Goal: Information Seeking & Learning: Learn about a topic

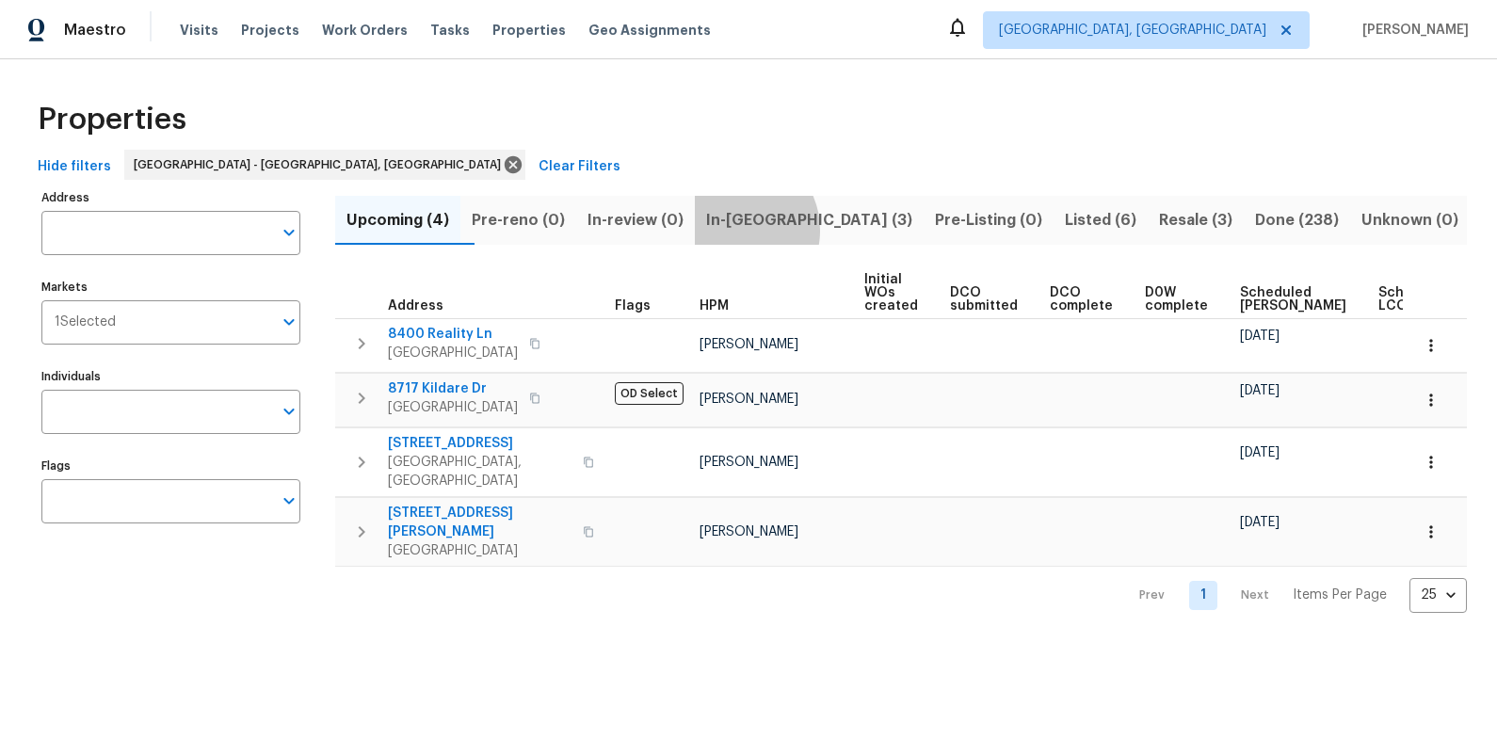
click at [774, 230] on span "In-reno (3)" at bounding box center [809, 220] width 206 height 26
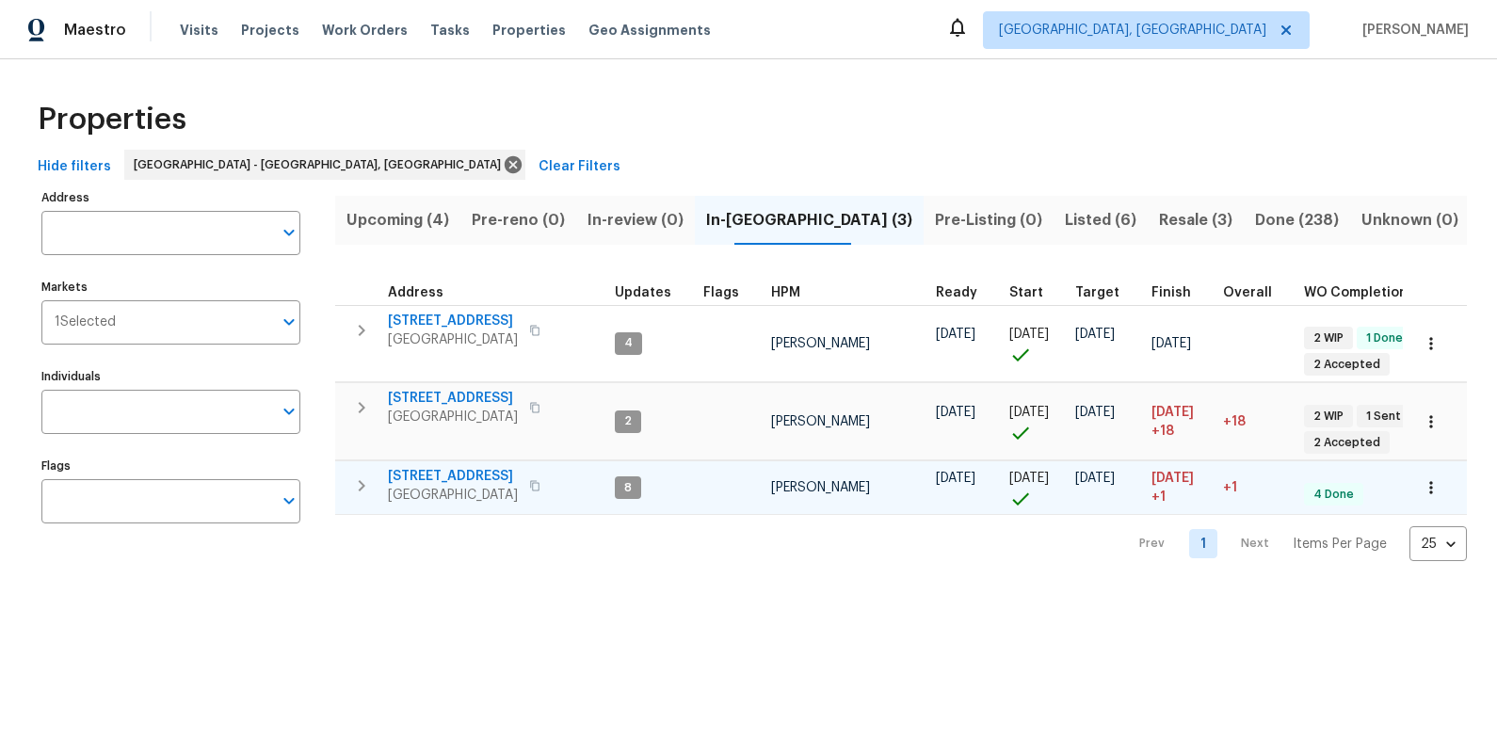
click at [431, 467] on span "411 S Maple St" at bounding box center [453, 476] width 130 height 19
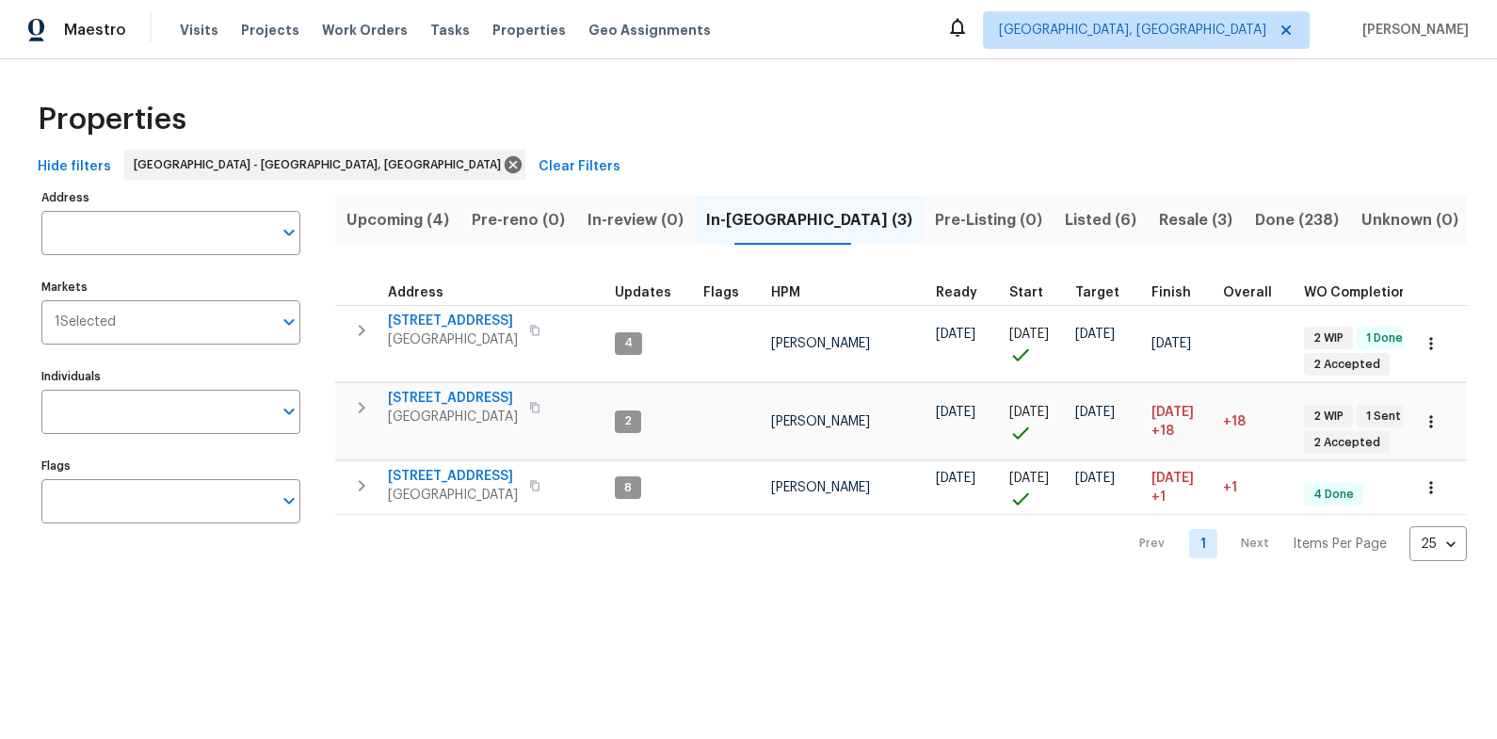
click at [1076, 219] on span "Listed (6)" at bounding box center [1101, 220] width 72 height 26
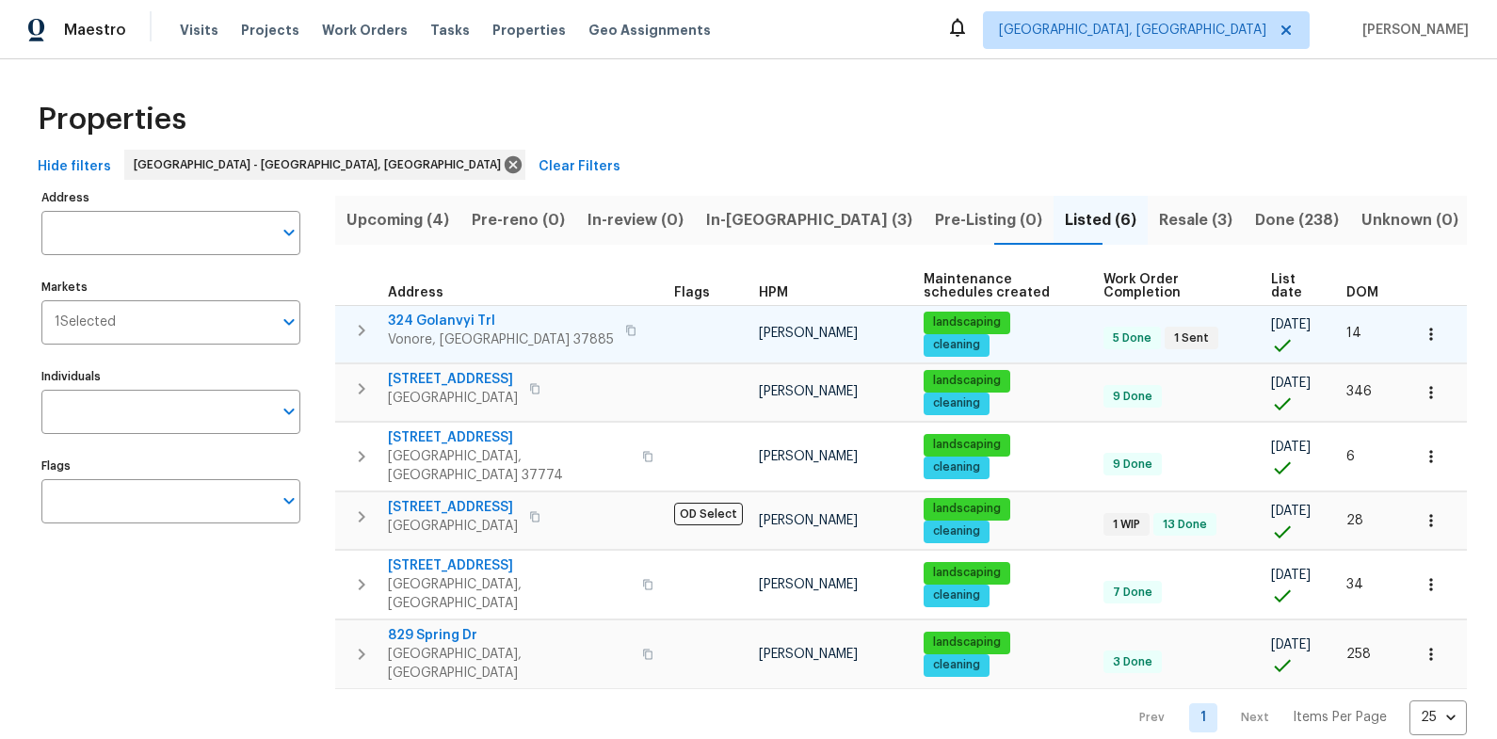
click at [441, 326] on span "324 Golanvyi Trl" at bounding box center [501, 321] width 226 height 19
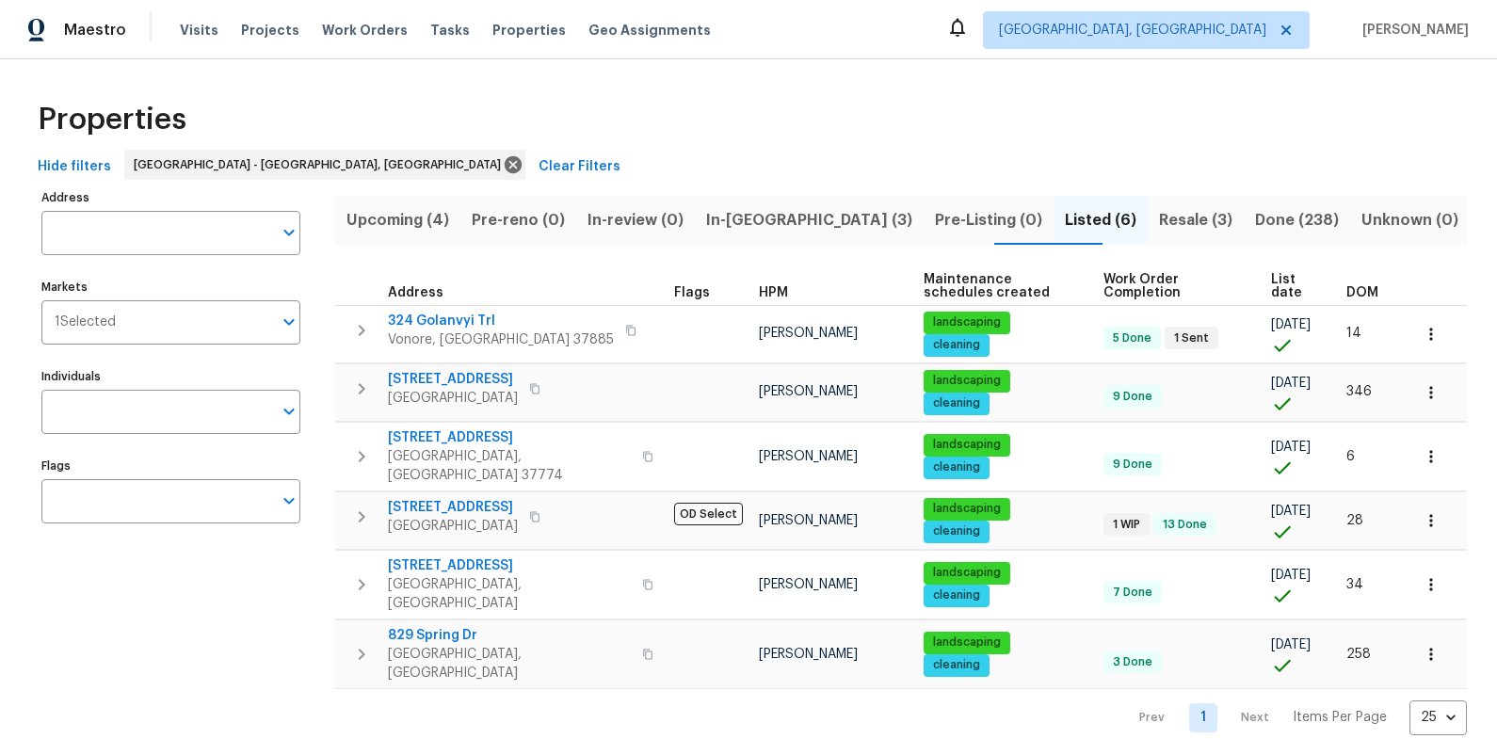
click at [1184, 224] on span "Resale (3)" at bounding box center [1195, 220] width 73 height 26
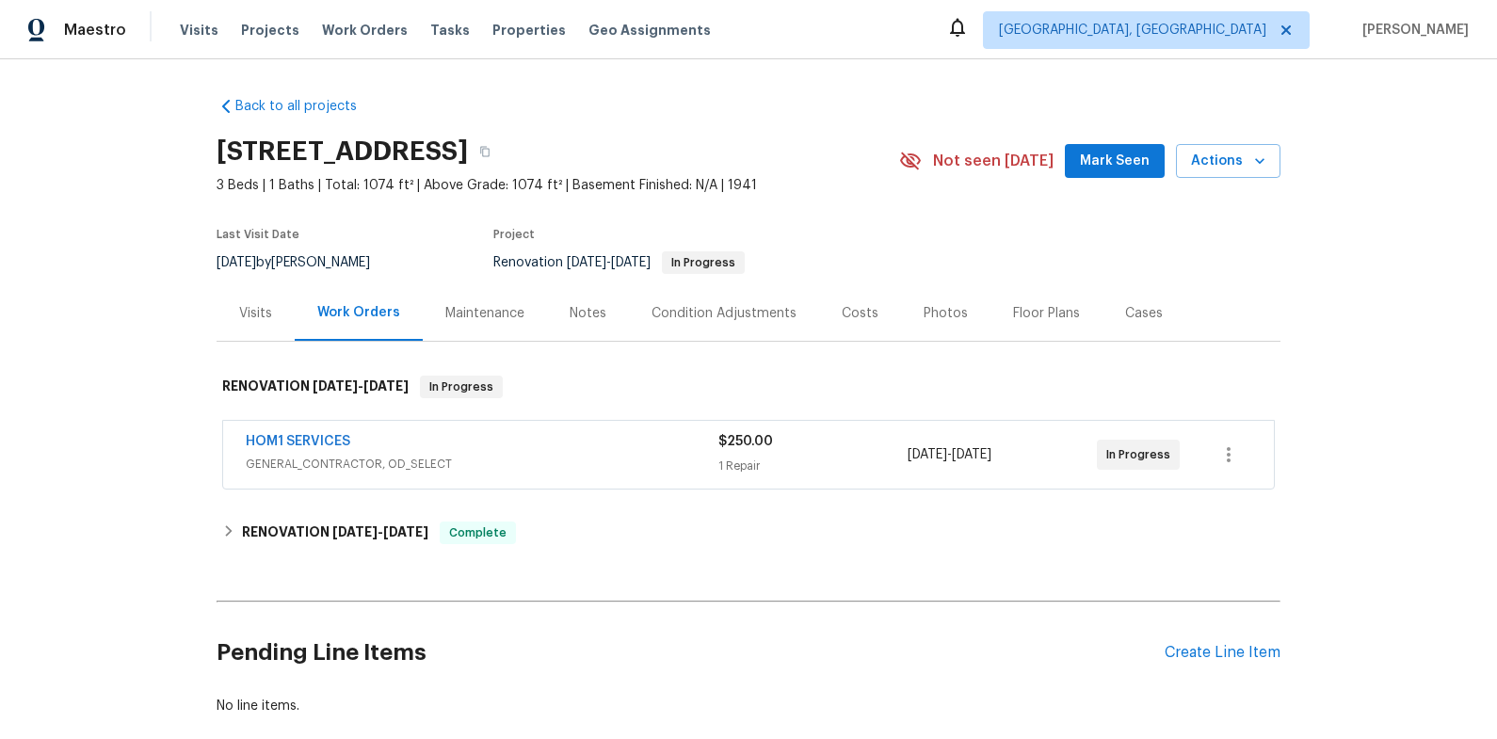
click at [538, 456] on span "GENERAL_CONTRACTOR, OD_SELECT" at bounding box center [482, 464] width 473 height 19
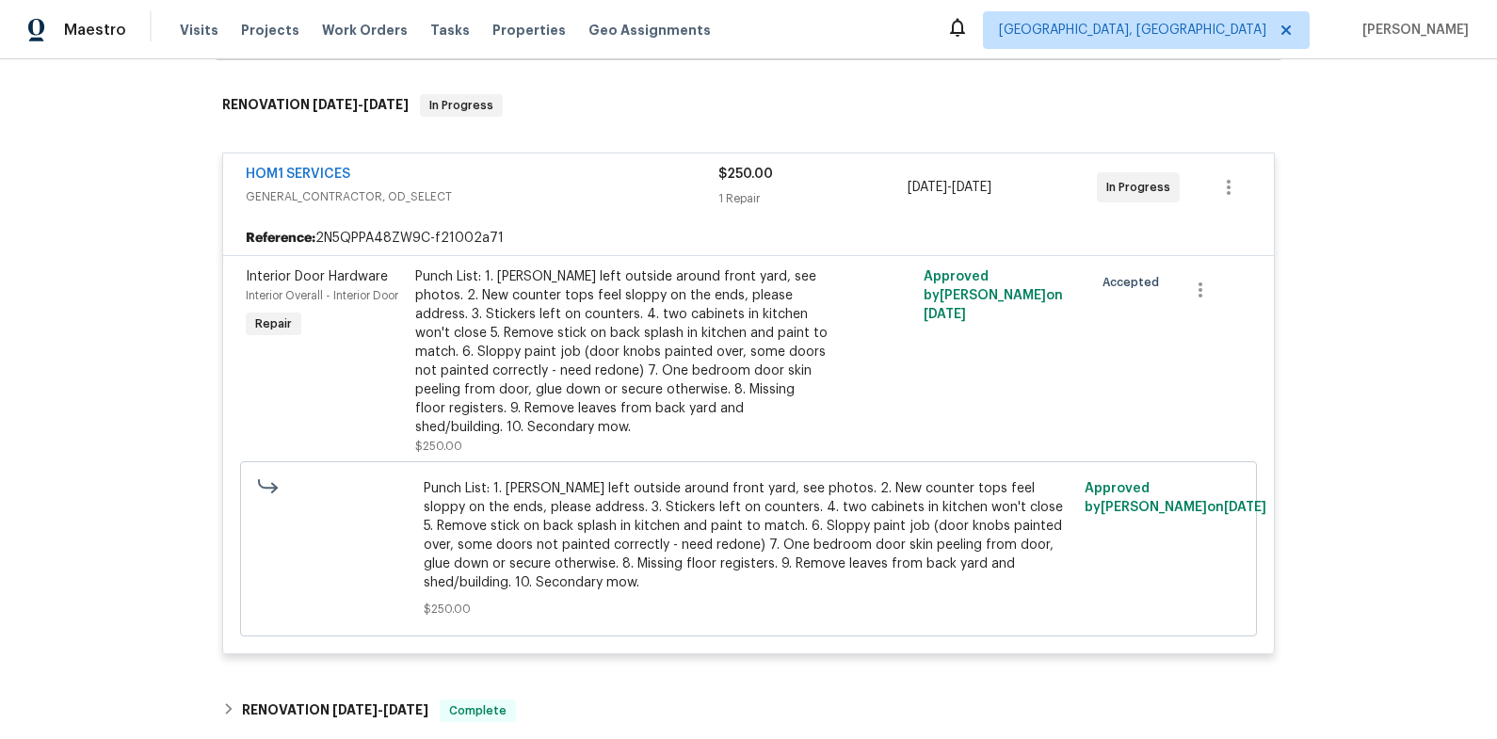
scroll to position [290, 0]
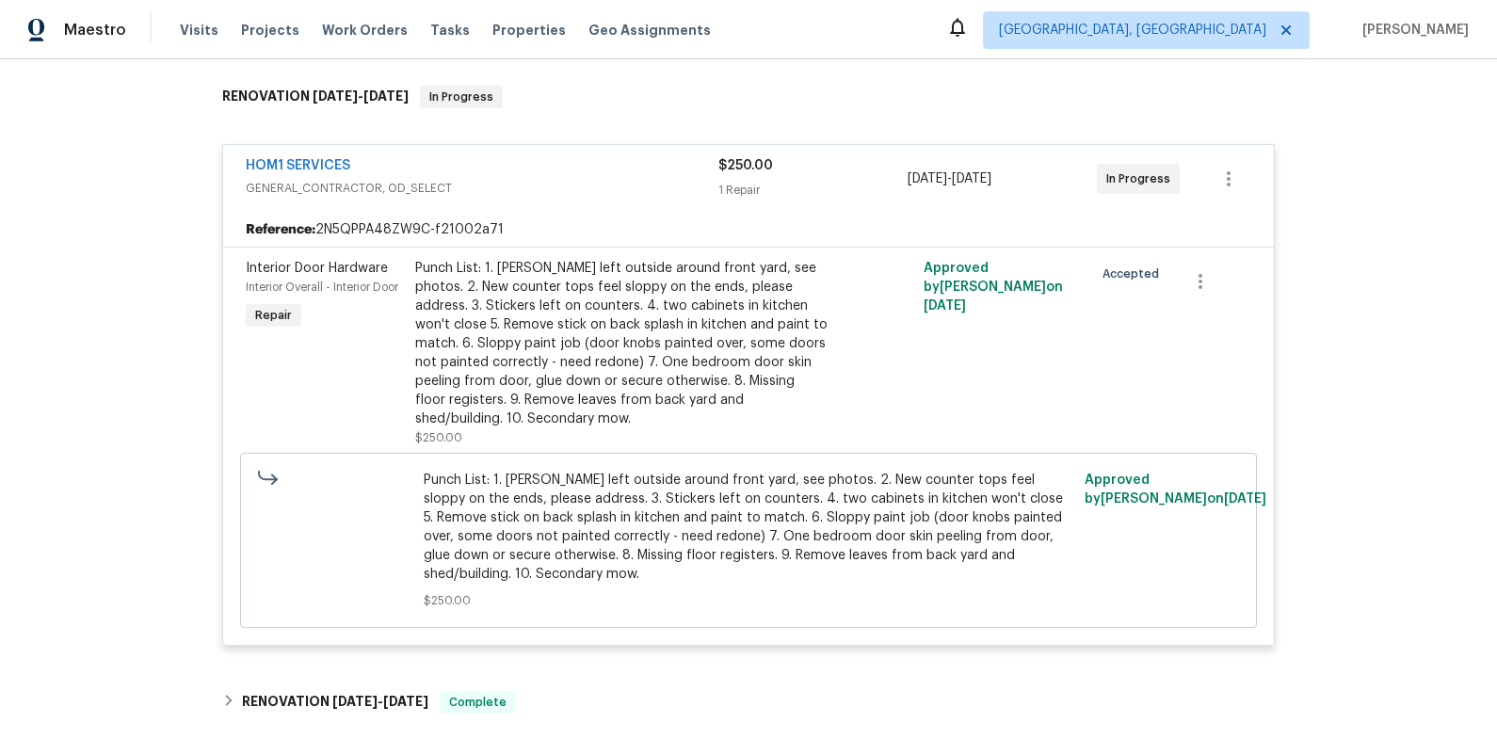
click at [544, 365] on div "Punch List: 1. Debris left outside around front yard, see photos. 2. New counte…" at bounding box center [621, 344] width 412 height 170
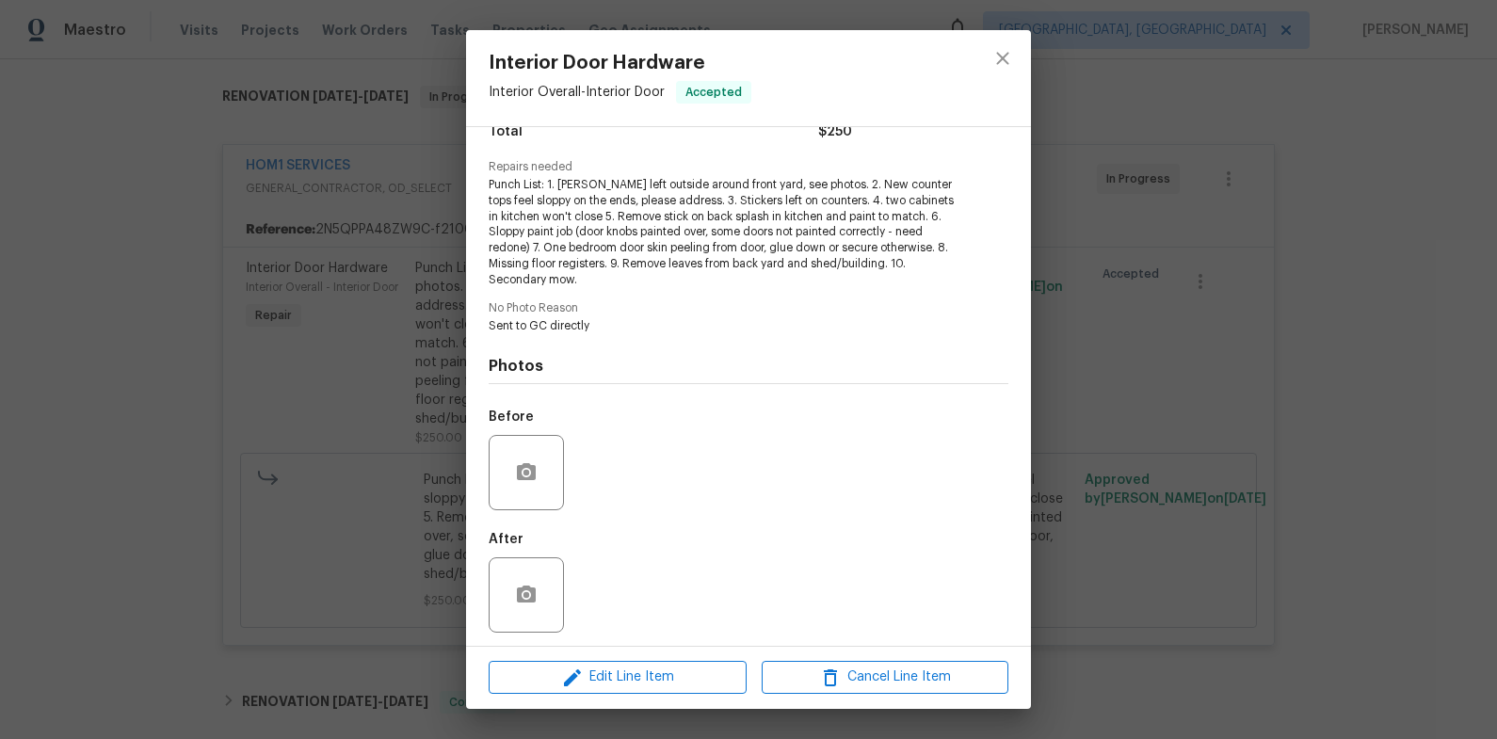
scroll to position [175, 0]
click at [1100, 440] on div "Interior Door Hardware Interior Overall - Interior Door Accepted Vendor HOM1 SE…" at bounding box center [748, 369] width 1497 height 739
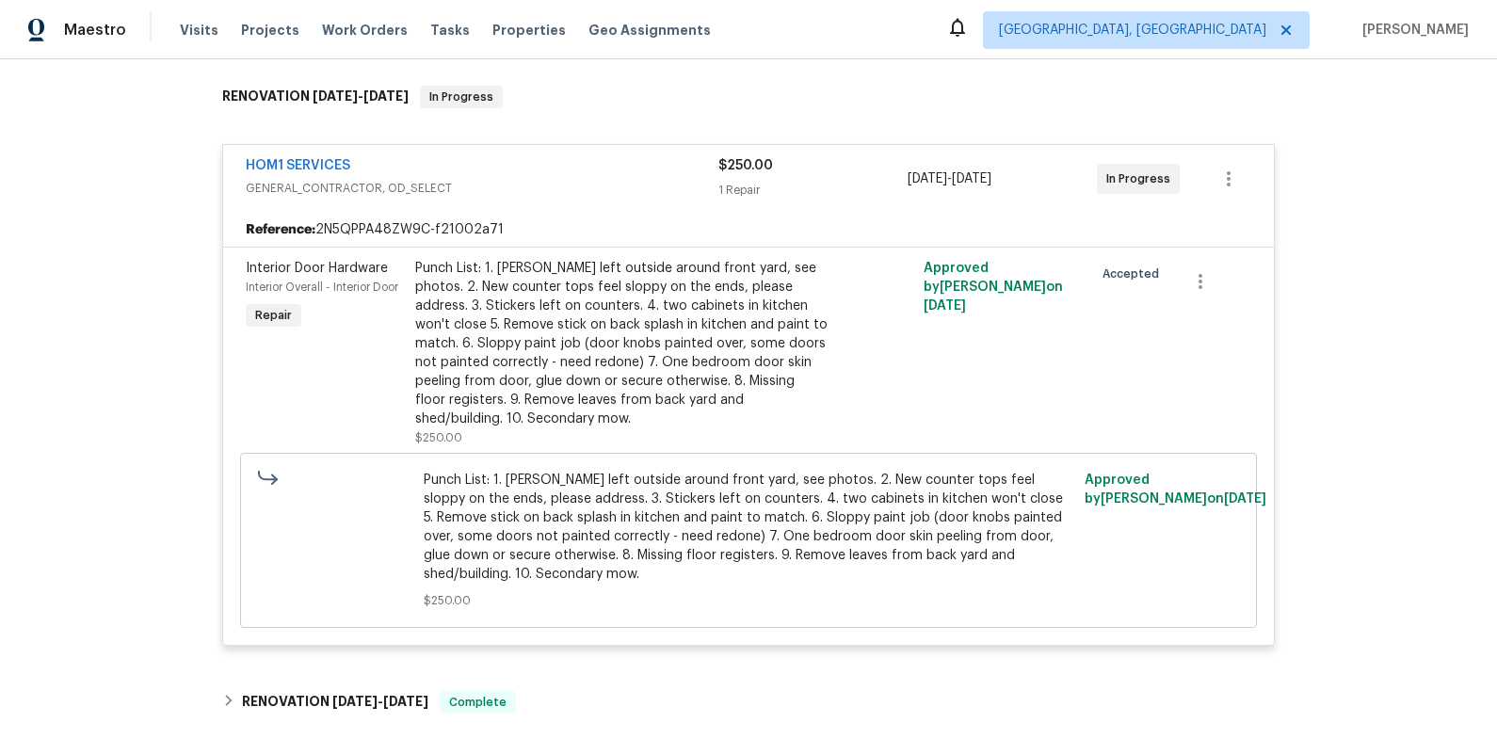
scroll to position [0, 0]
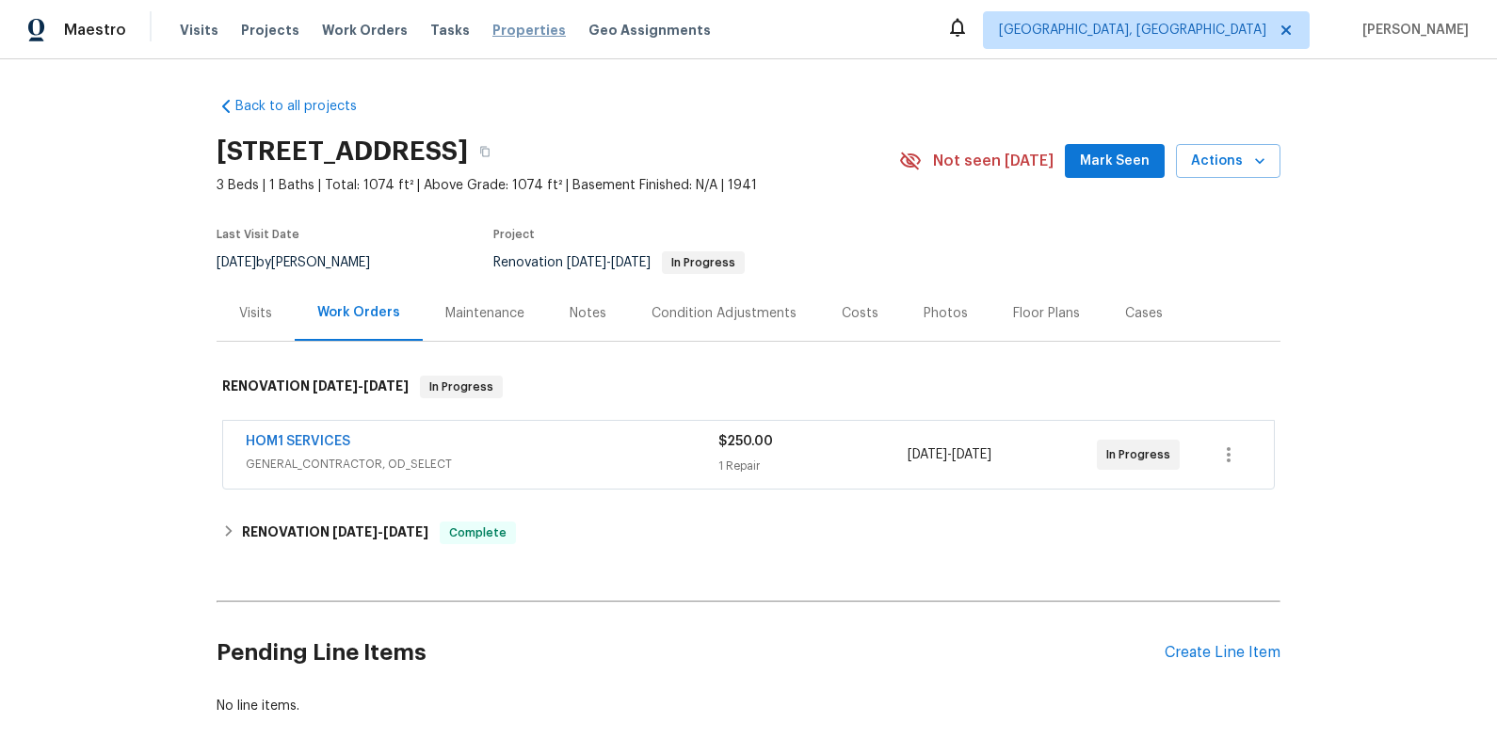
click at [493, 26] on span "Properties" at bounding box center [529, 30] width 73 height 19
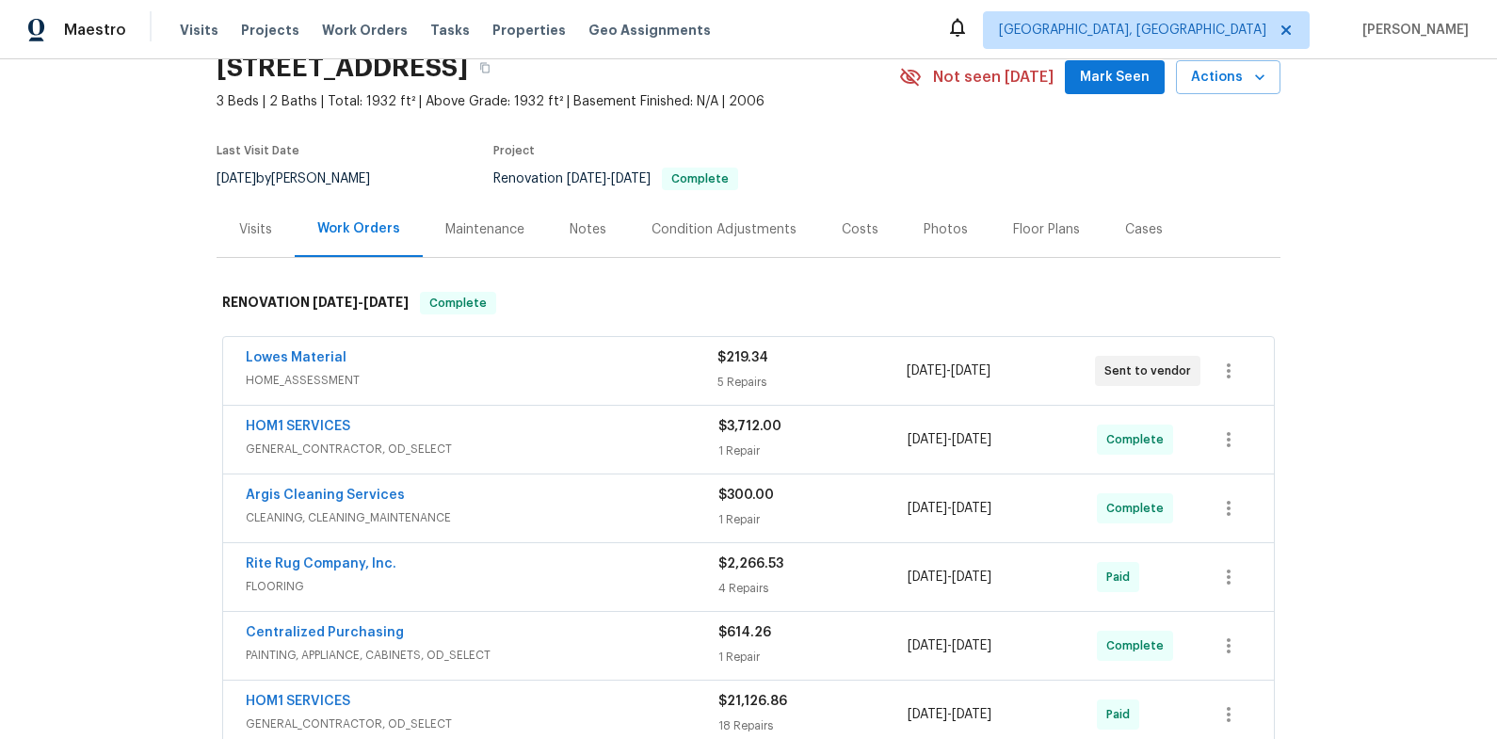
scroll to position [99, 0]
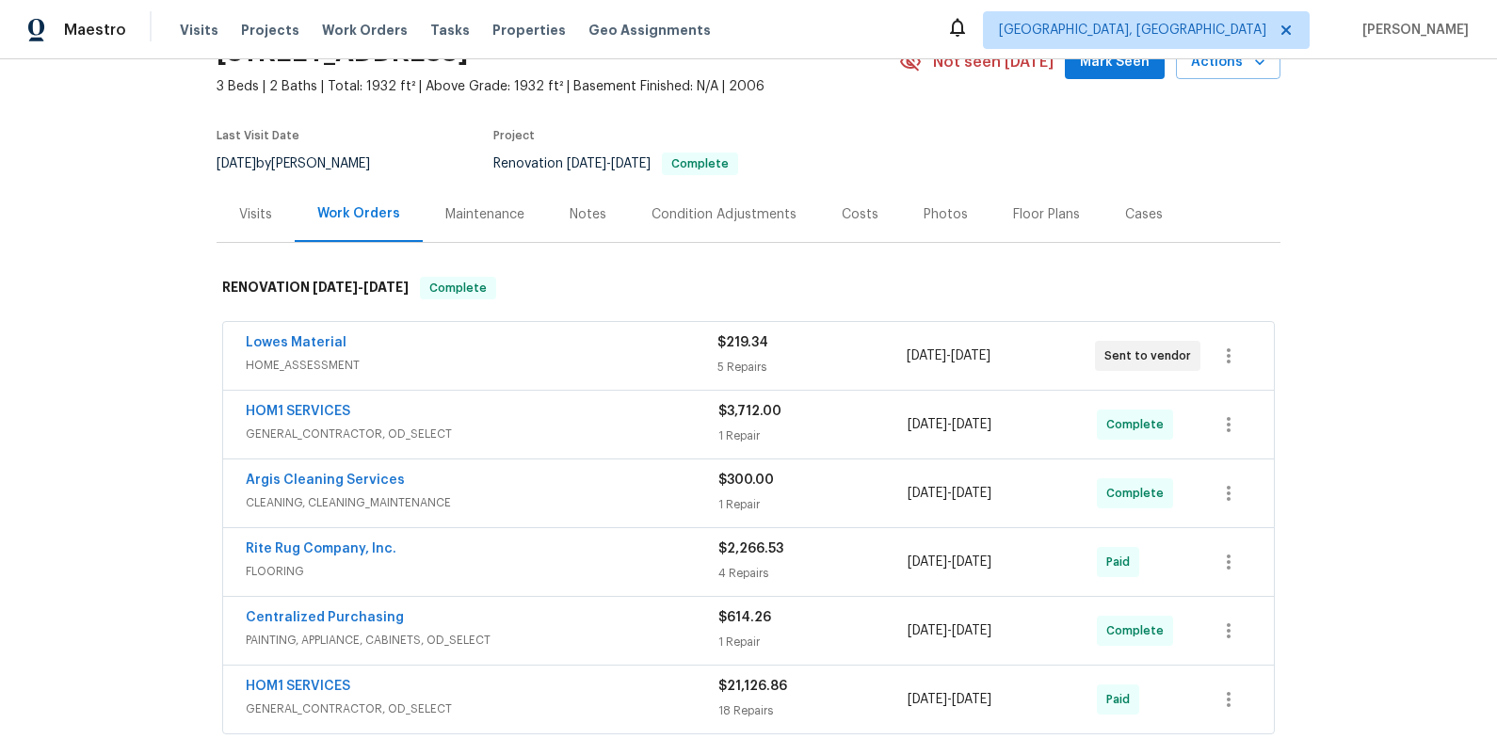
click at [556, 341] on div "Lowes Material" at bounding box center [482, 344] width 472 height 23
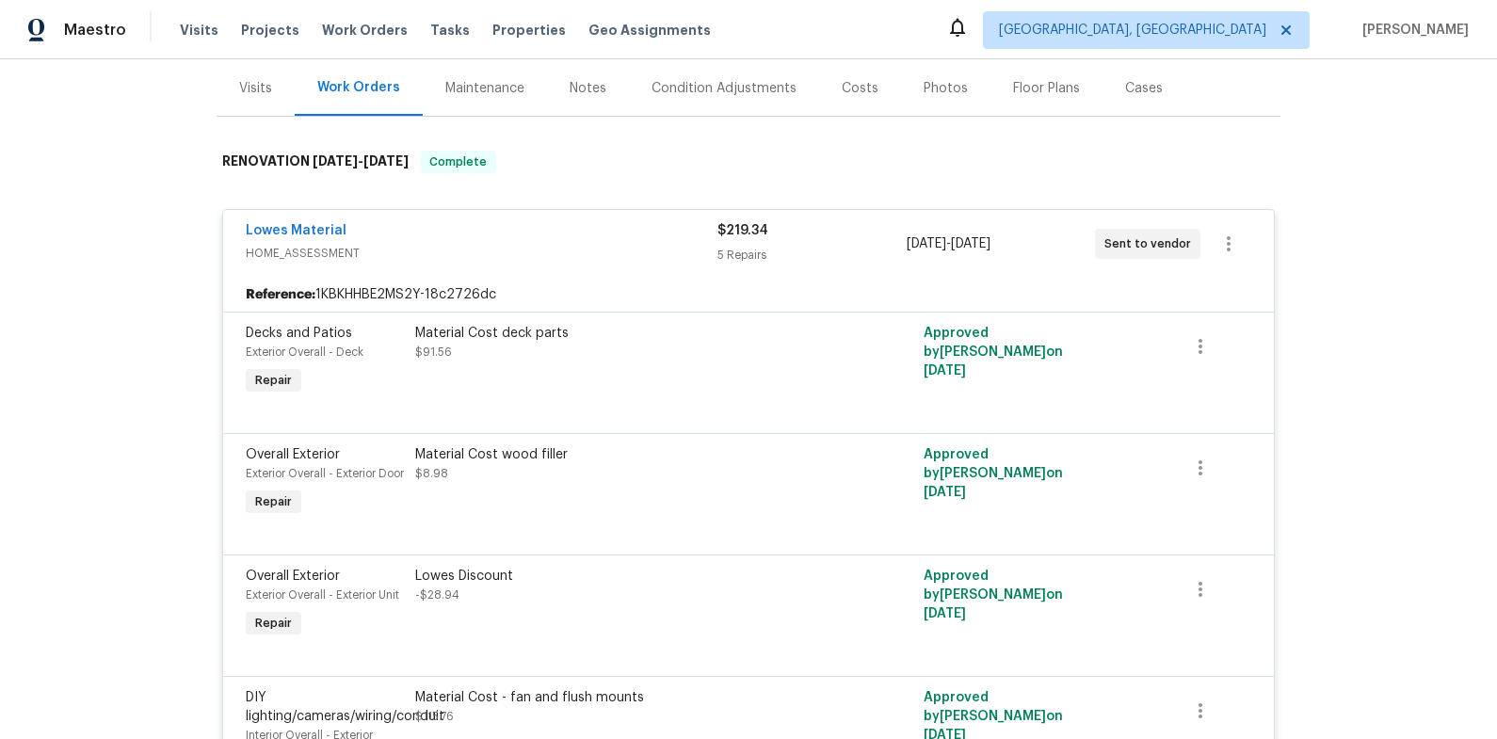
scroll to position [155, 0]
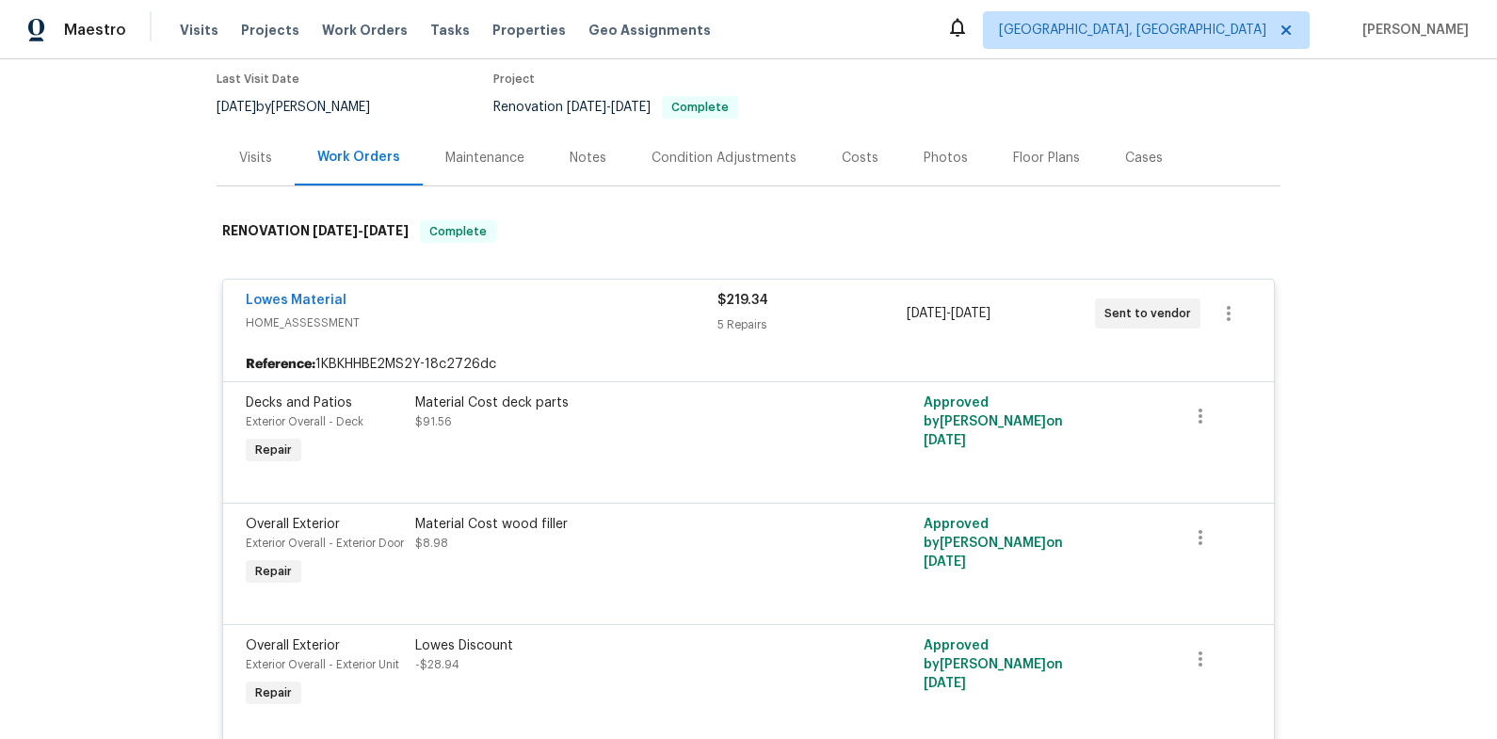
click at [550, 328] on span "HOME_ASSESSMENT" at bounding box center [482, 323] width 472 height 19
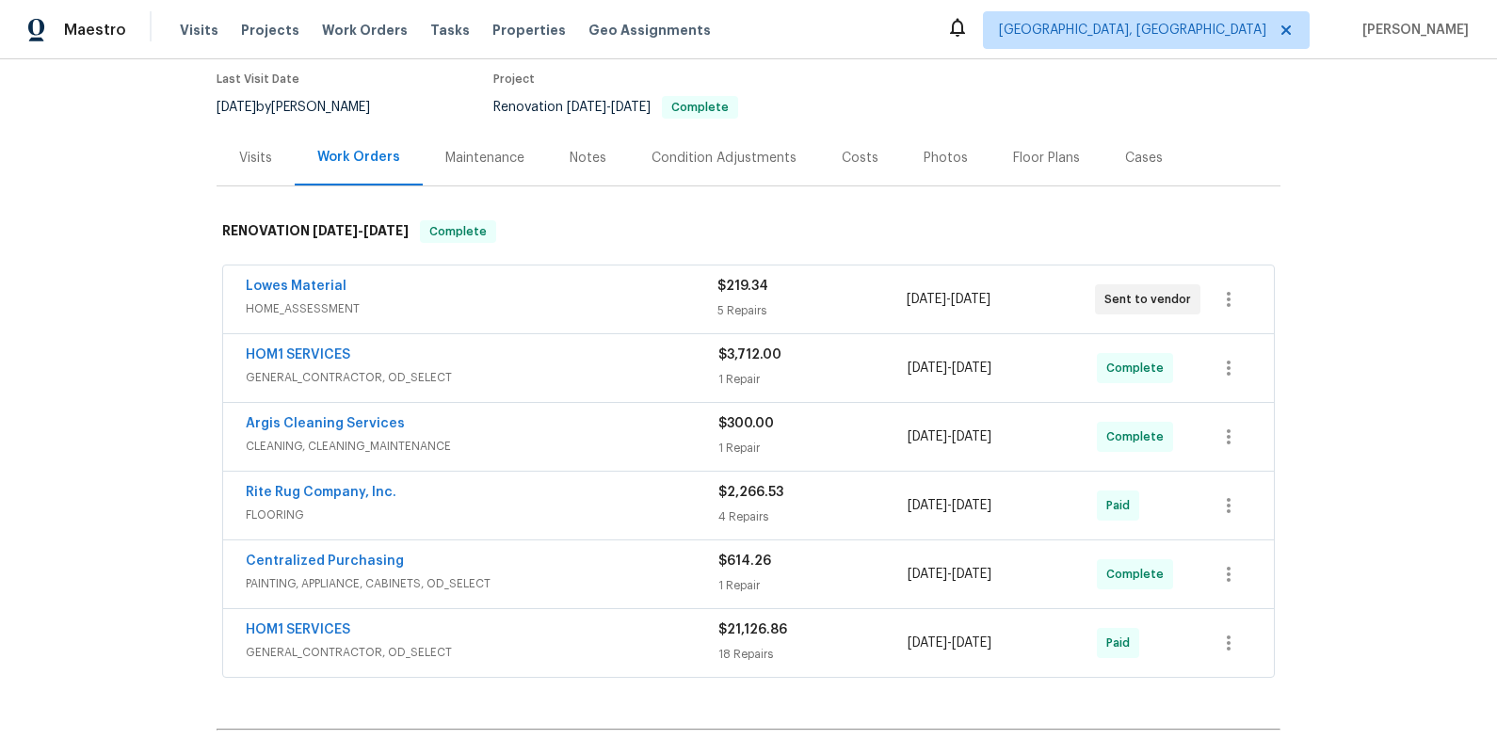
click at [584, 156] on div "Notes" at bounding box center [588, 158] width 37 height 19
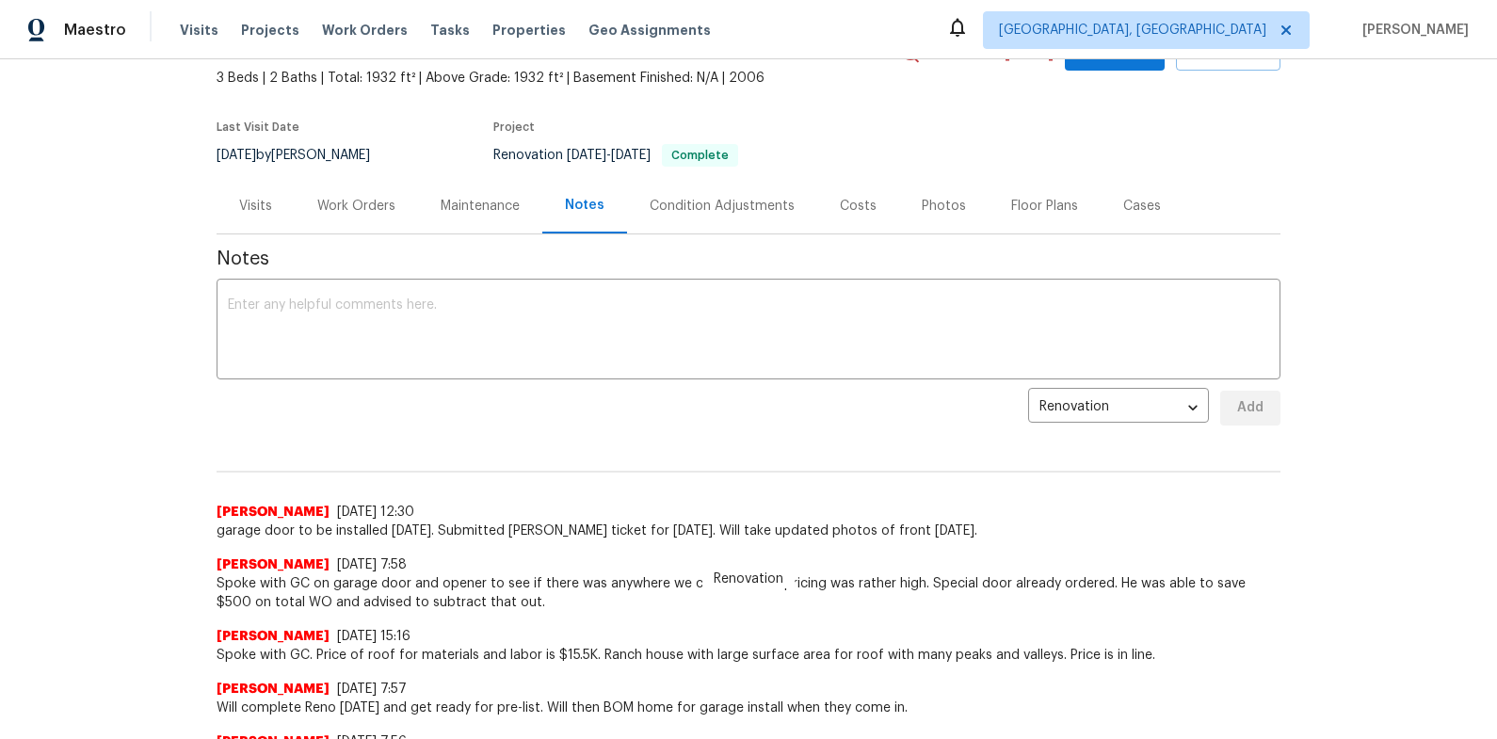
scroll to position [119, 0]
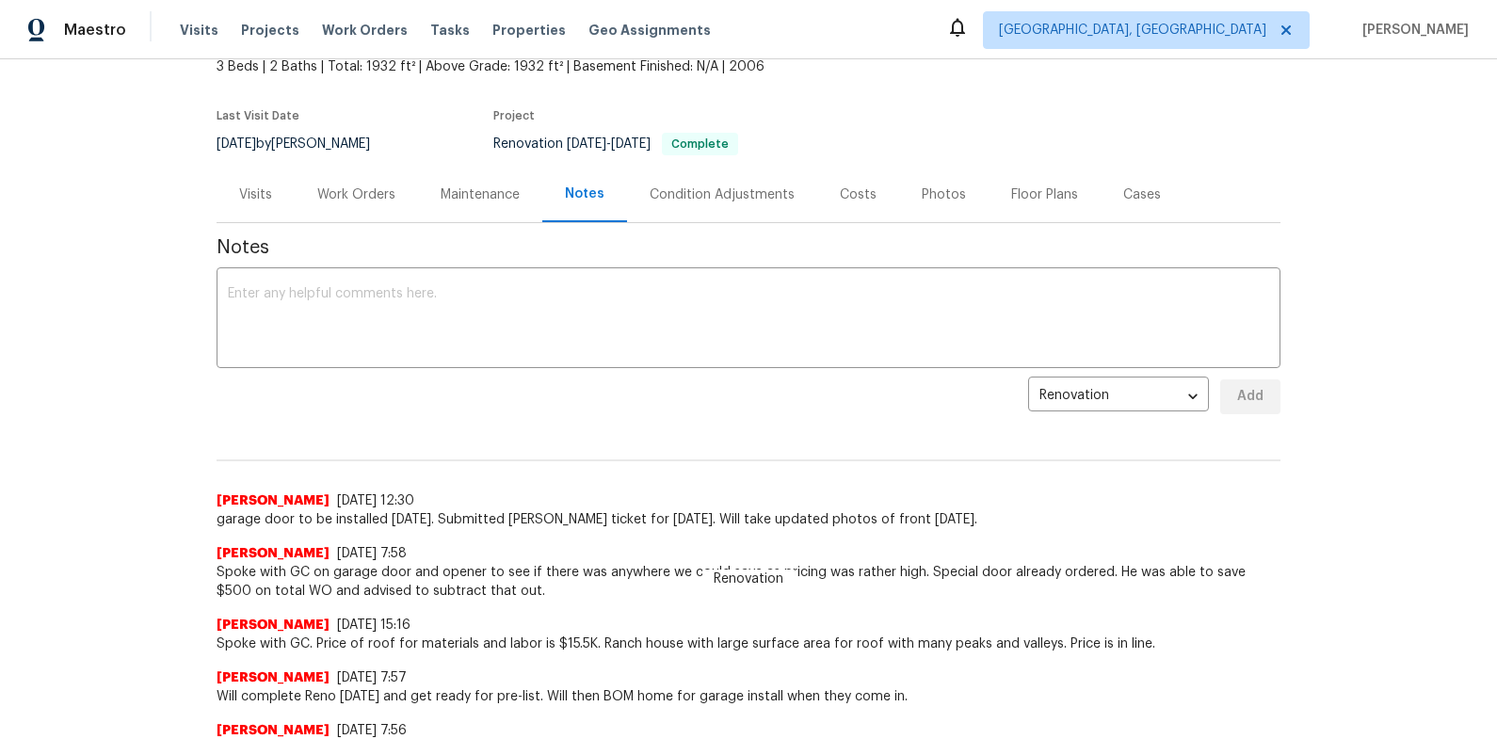
click at [363, 191] on div "Work Orders" at bounding box center [356, 195] width 78 height 19
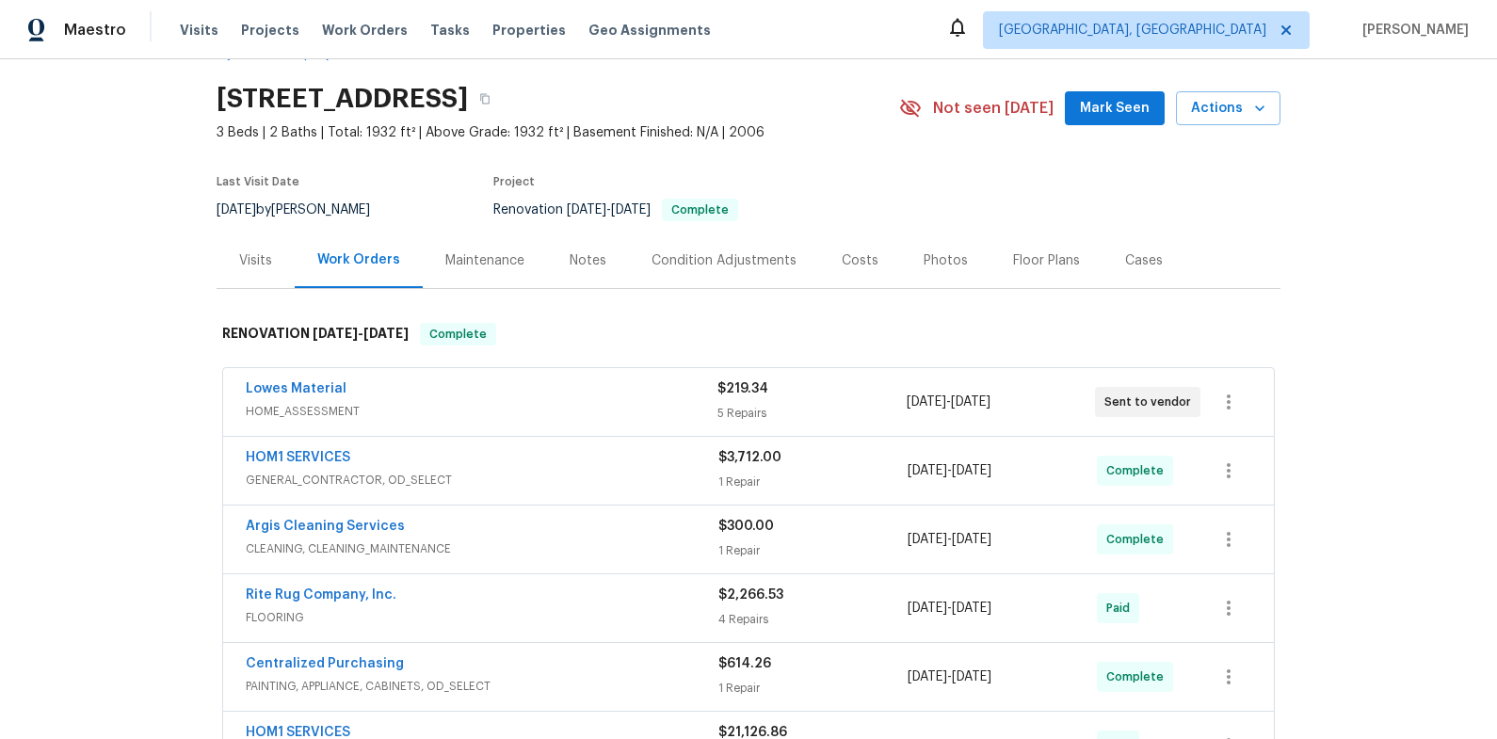
scroll to position [48, 0]
